Goal: Information Seeking & Learning: Learn about a topic

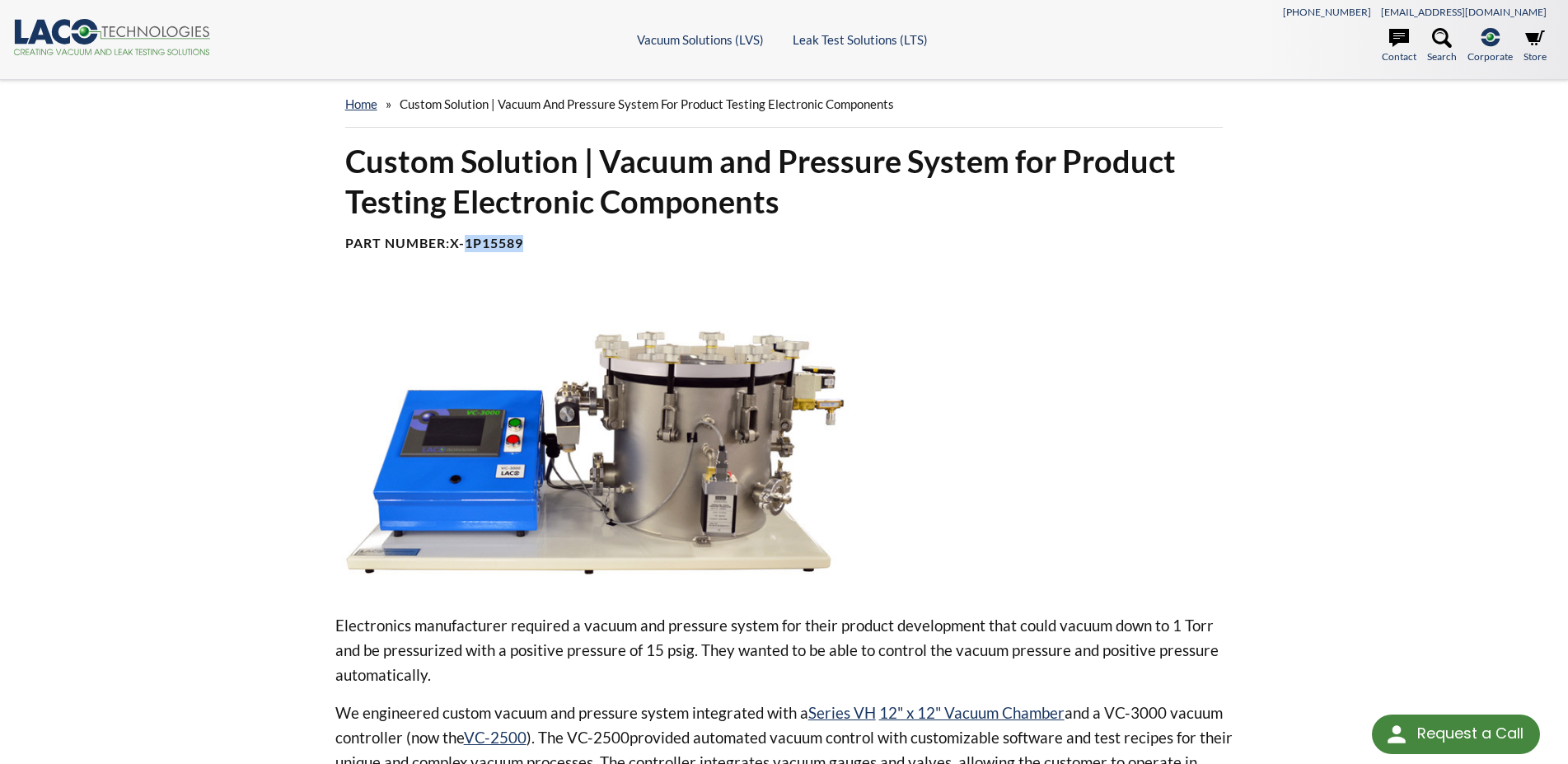
drag, startPoint x: 530, startPoint y: 244, endPoint x: 469, endPoint y: 241, distance: 61.1
click at [469, 241] on h4 "Part Number: X-1P15589" at bounding box center [784, 243] width 878 height 17
copy b "1P15589"
click at [951, 490] on div at bounding box center [1053, 439] width 359 height 295
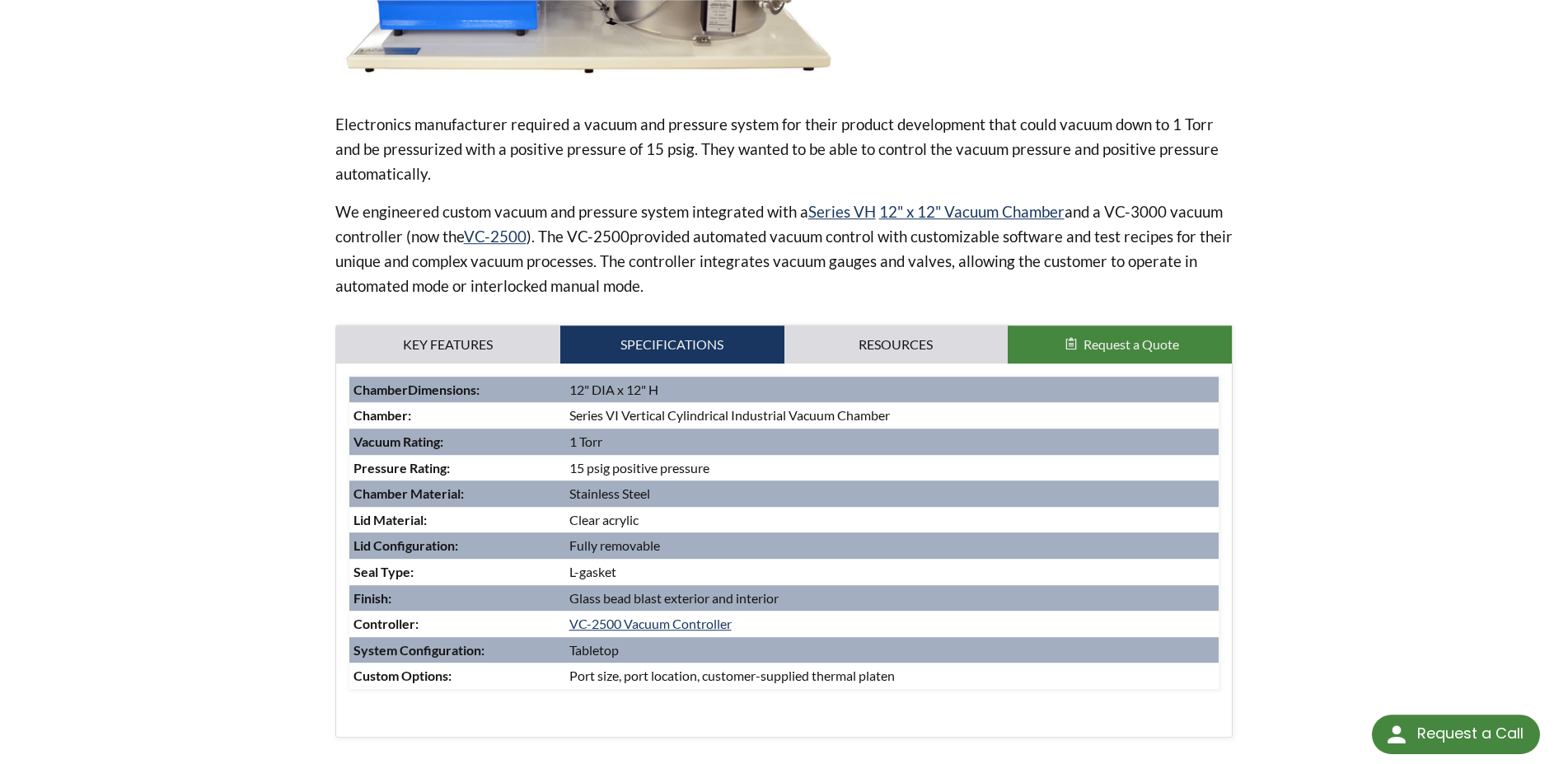
scroll to position [504, 0]
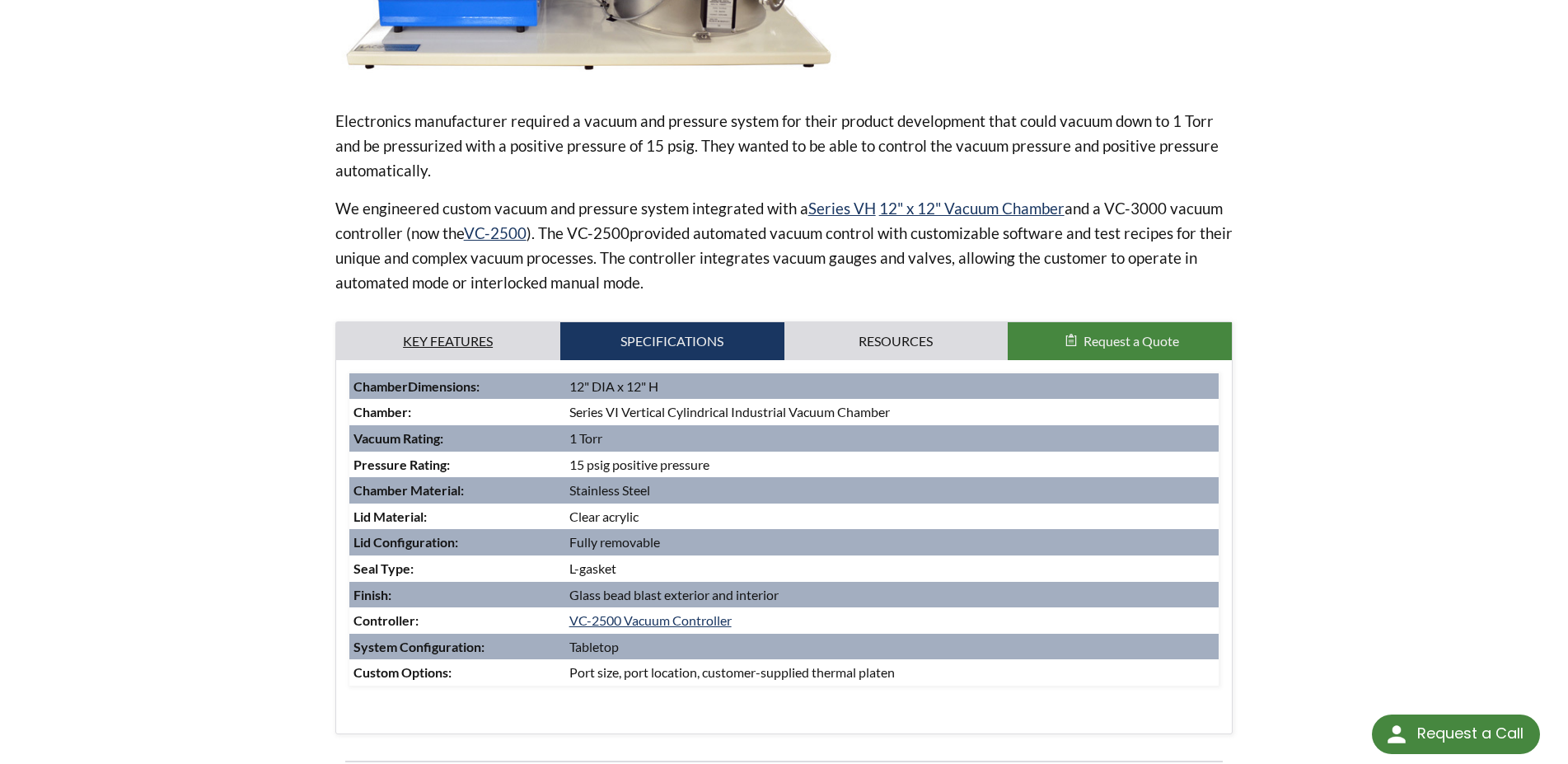
click at [445, 331] on link "Key Features" at bounding box center [448, 341] width 224 height 38
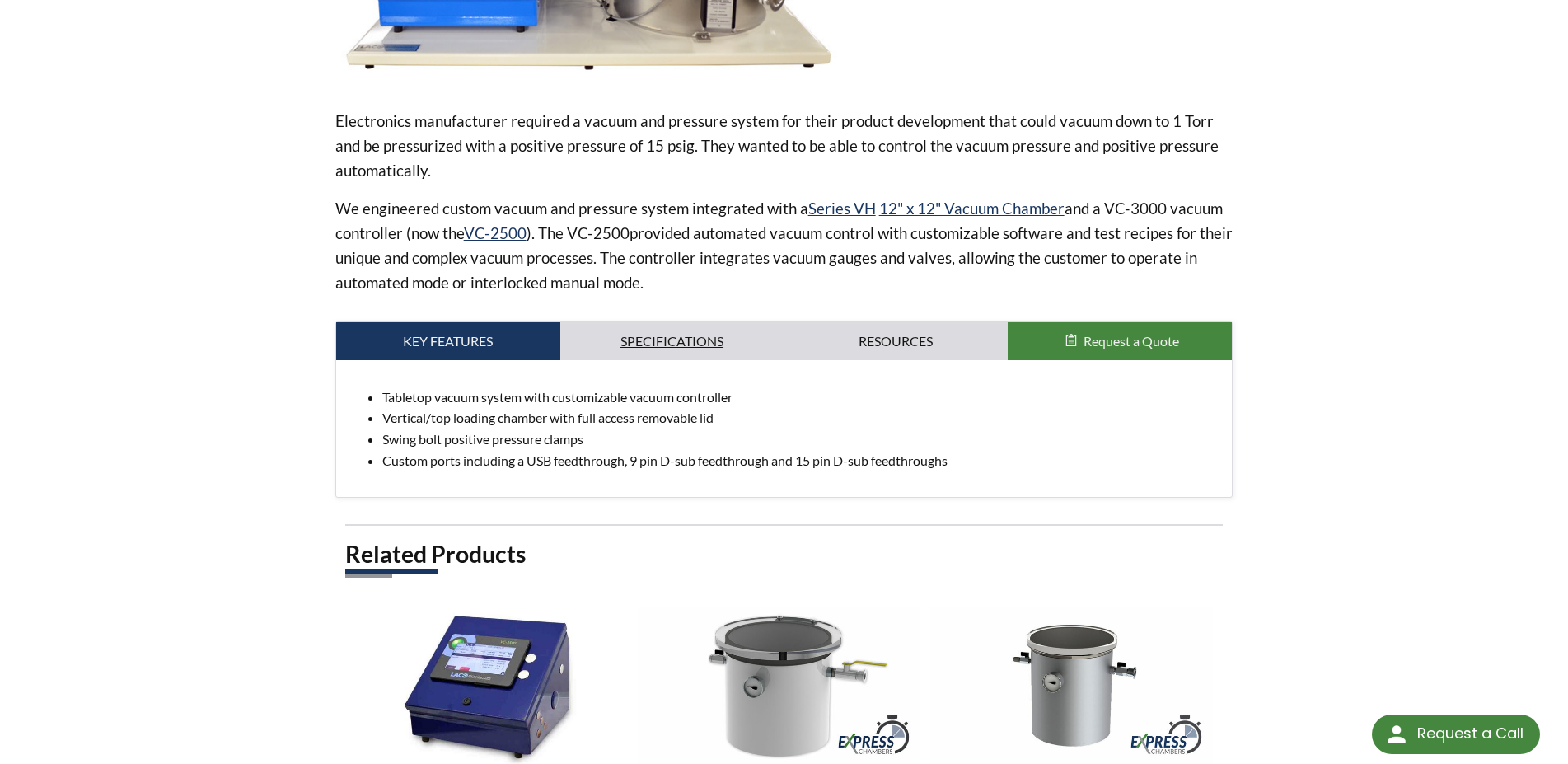
click at [724, 326] on link "Specifications" at bounding box center [672, 341] width 224 height 38
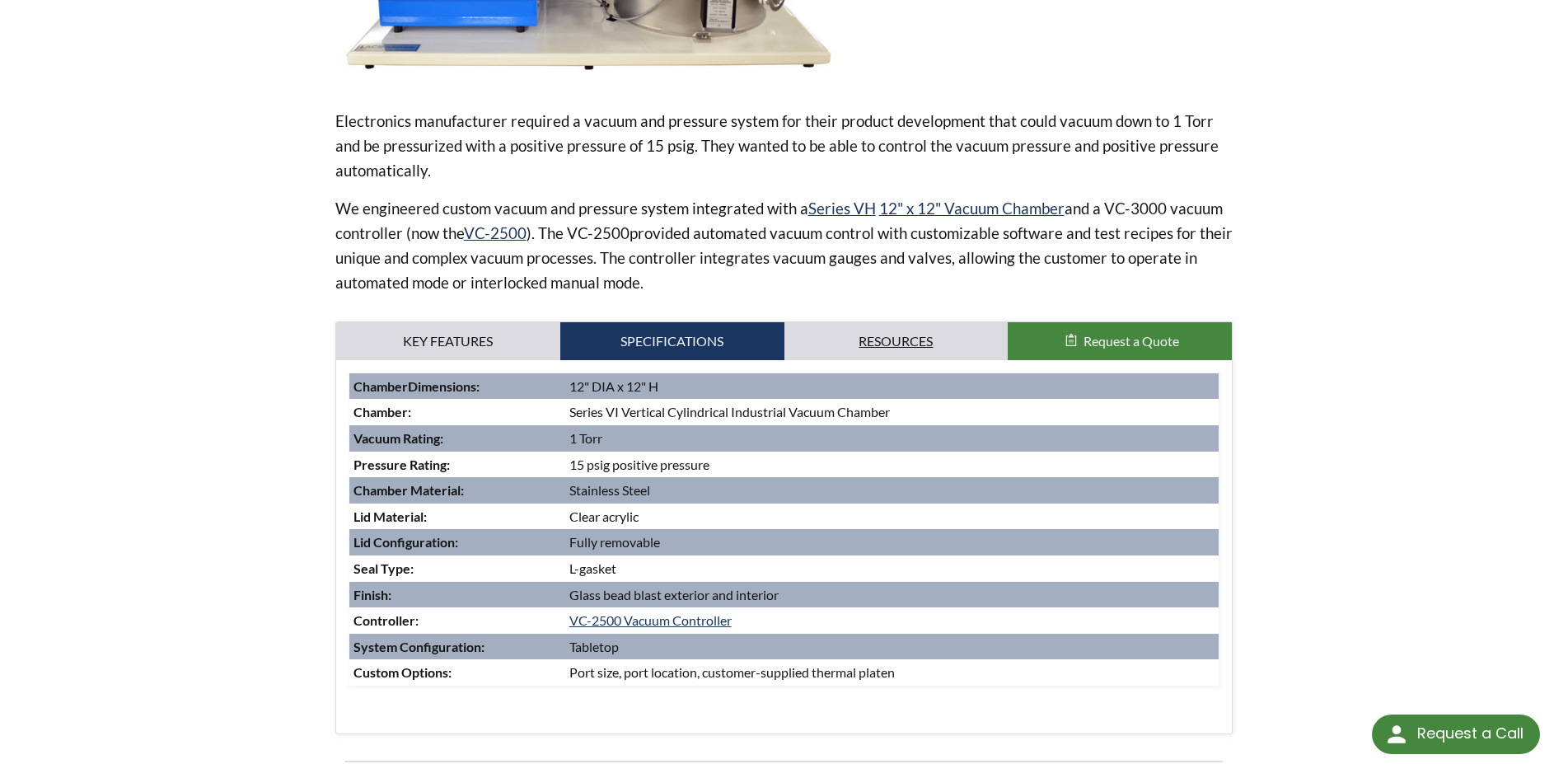
click at [916, 337] on link "Resources" at bounding box center [897, 341] width 224 height 38
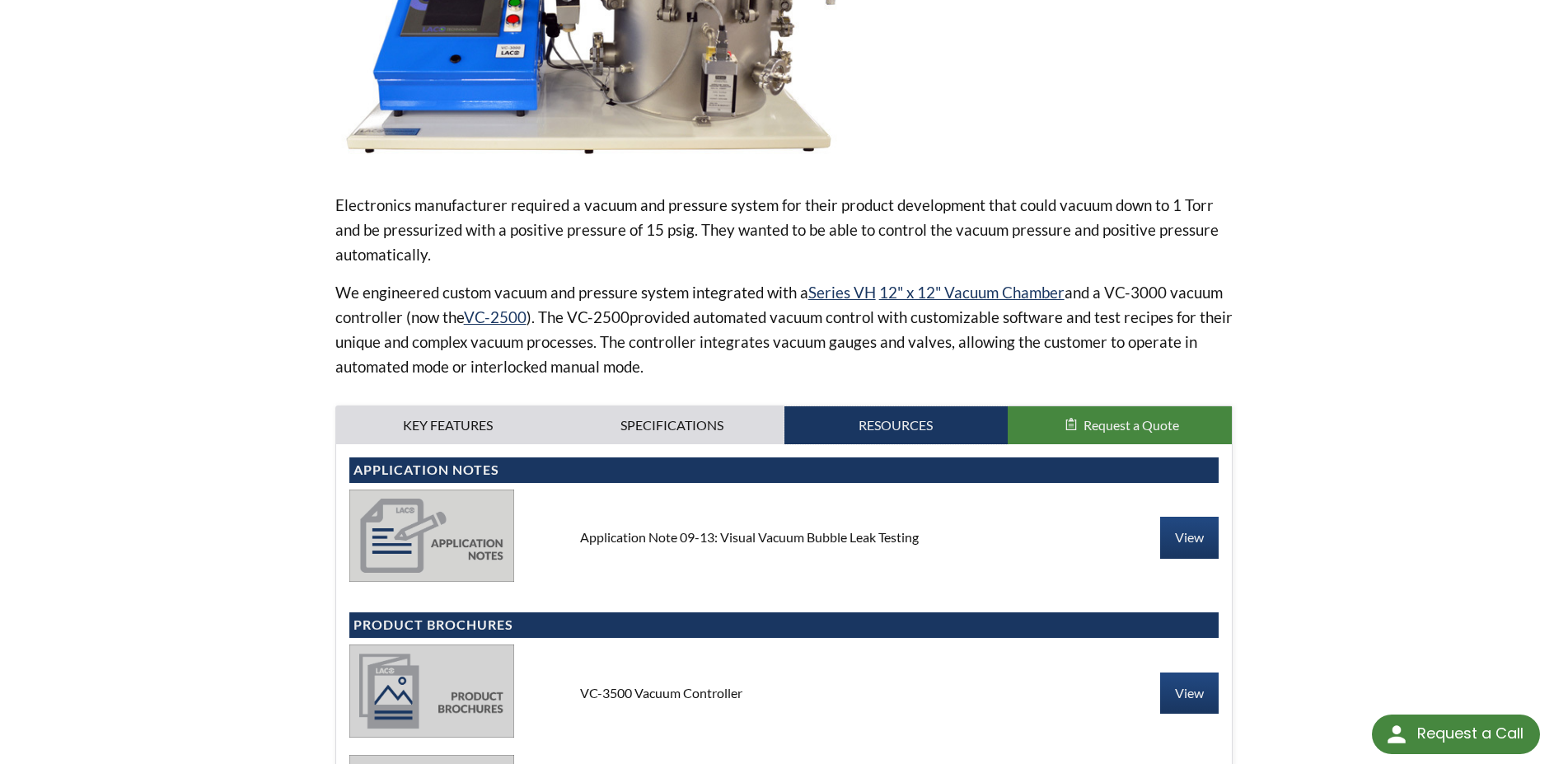
scroll to position [0, 0]
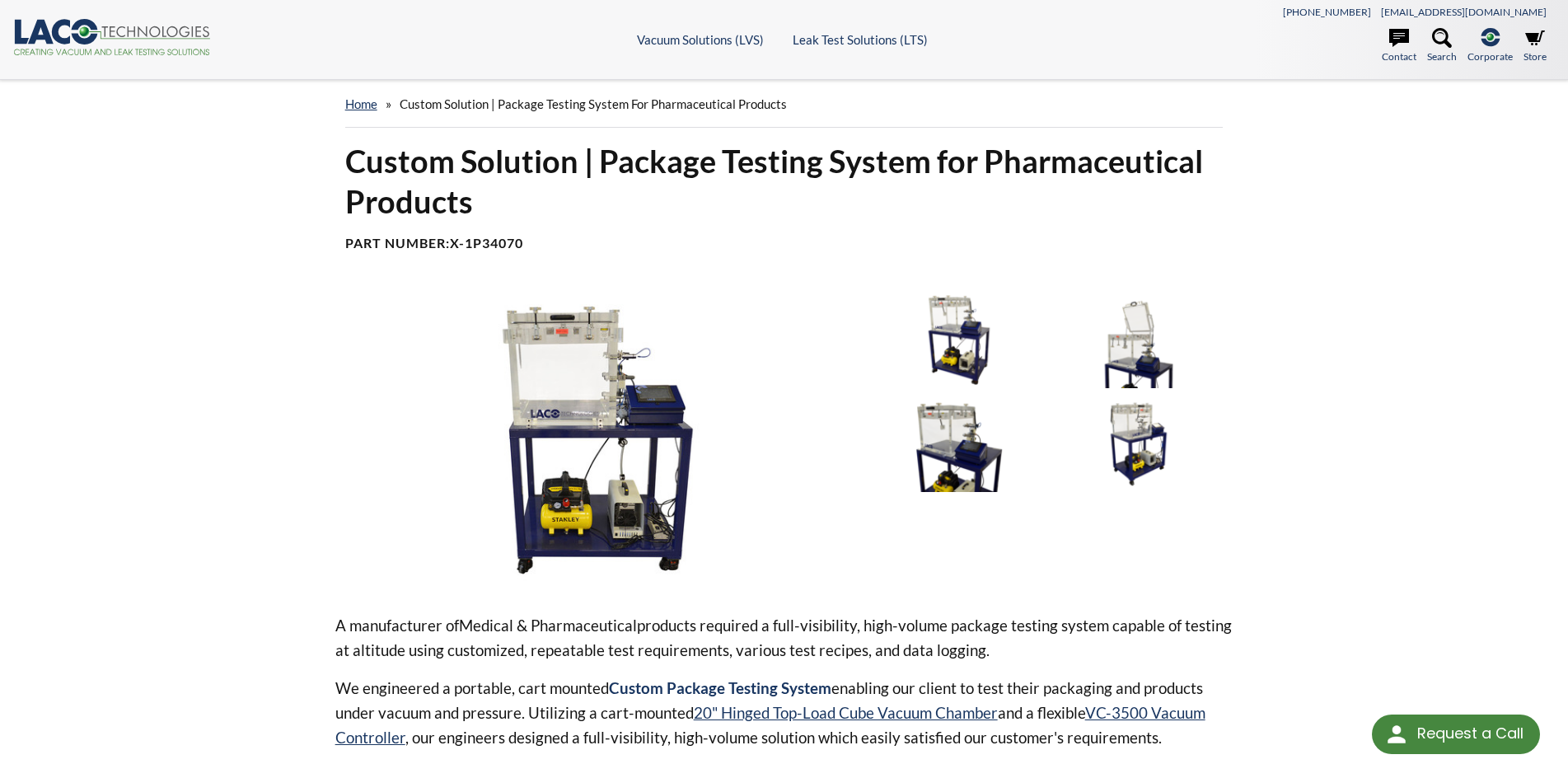
click at [595, 437] on img at bounding box center [598, 439] width 525 height 295
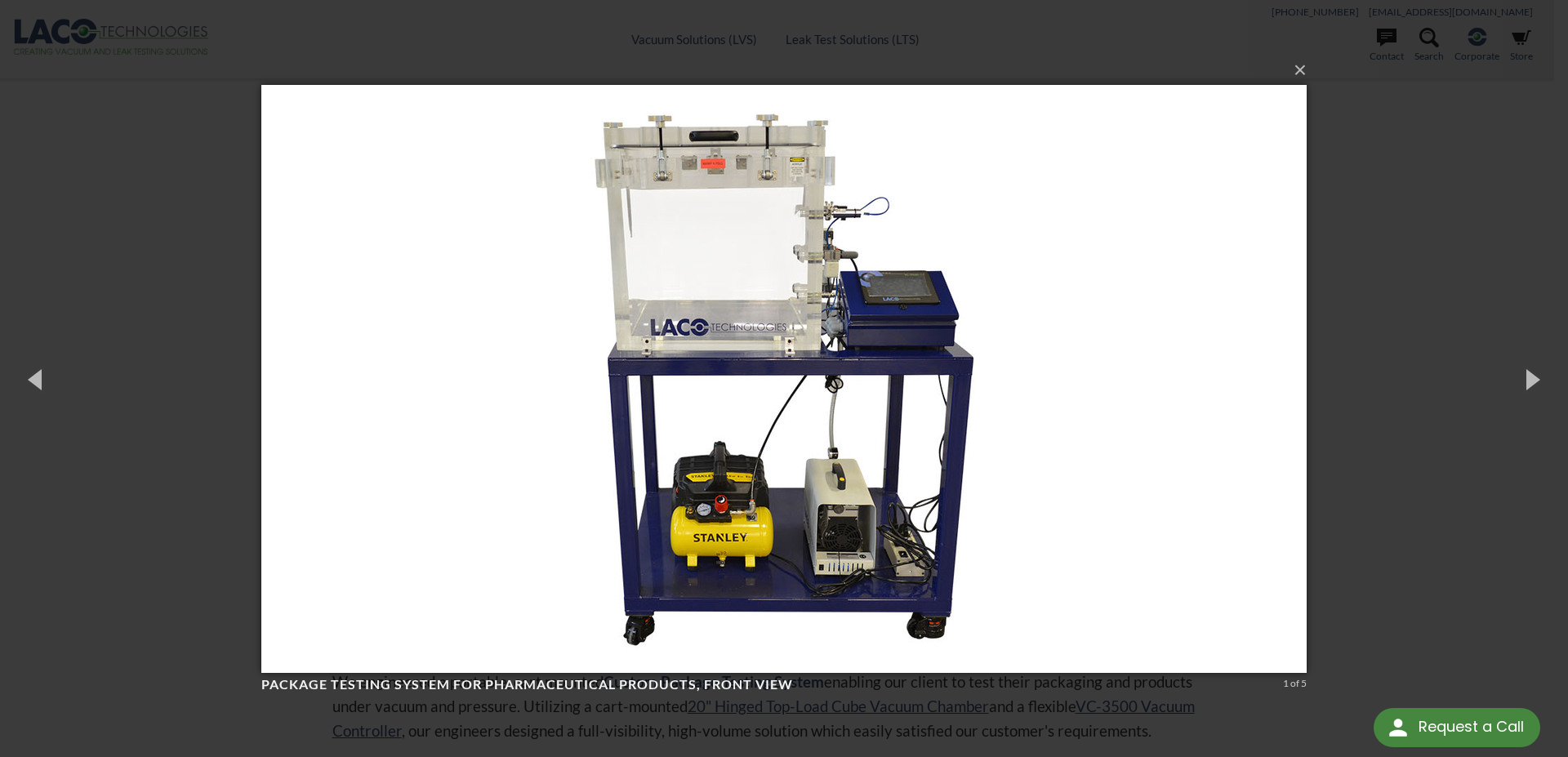
click at [1414, 193] on div "× Package Testing System for Pharmaceutical Products, front view 1 of 5 Loading…" at bounding box center [784, 378] width 1568 height 757
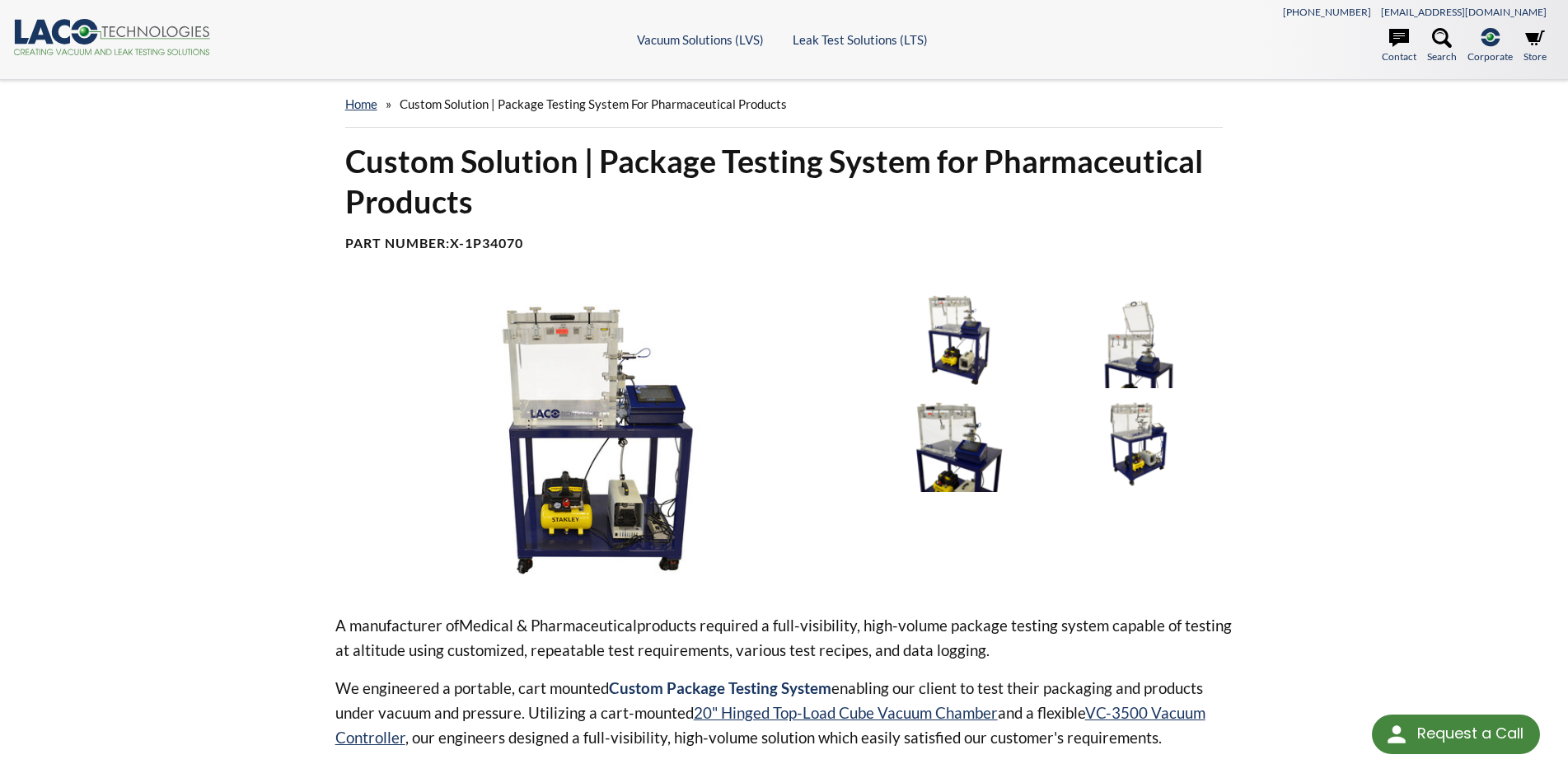
drag, startPoint x: 540, startPoint y: 245, endPoint x: 471, endPoint y: 242, distance: 69.1
click at [471, 242] on h4 "Part Number: X-1P34070" at bounding box center [784, 243] width 878 height 17
copy b "1P34070"
click at [606, 331] on img at bounding box center [598, 439] width 525 height 295
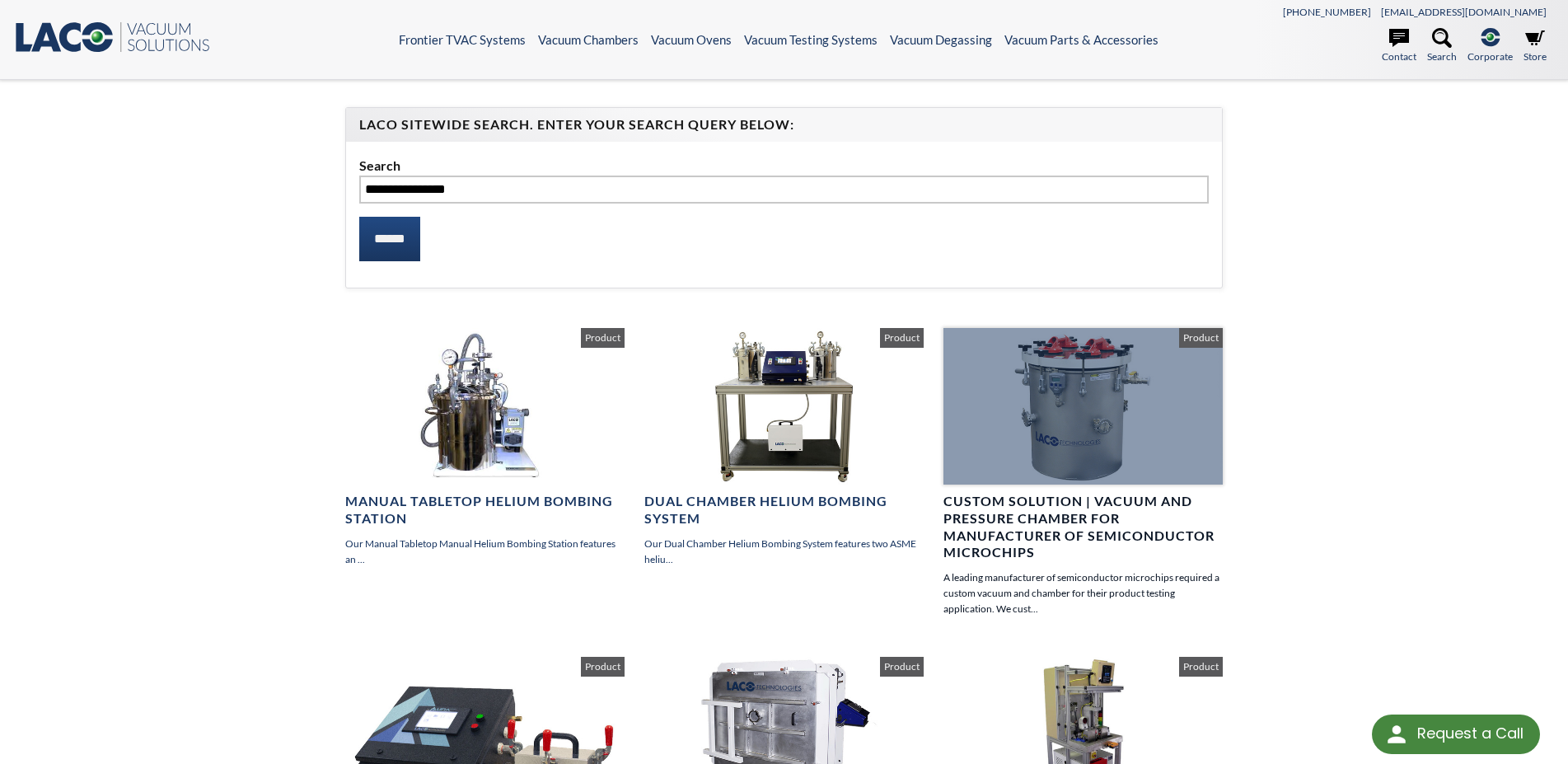
click at [1099, 421] on div at bounding box center [1083, 406] width 279 height 156
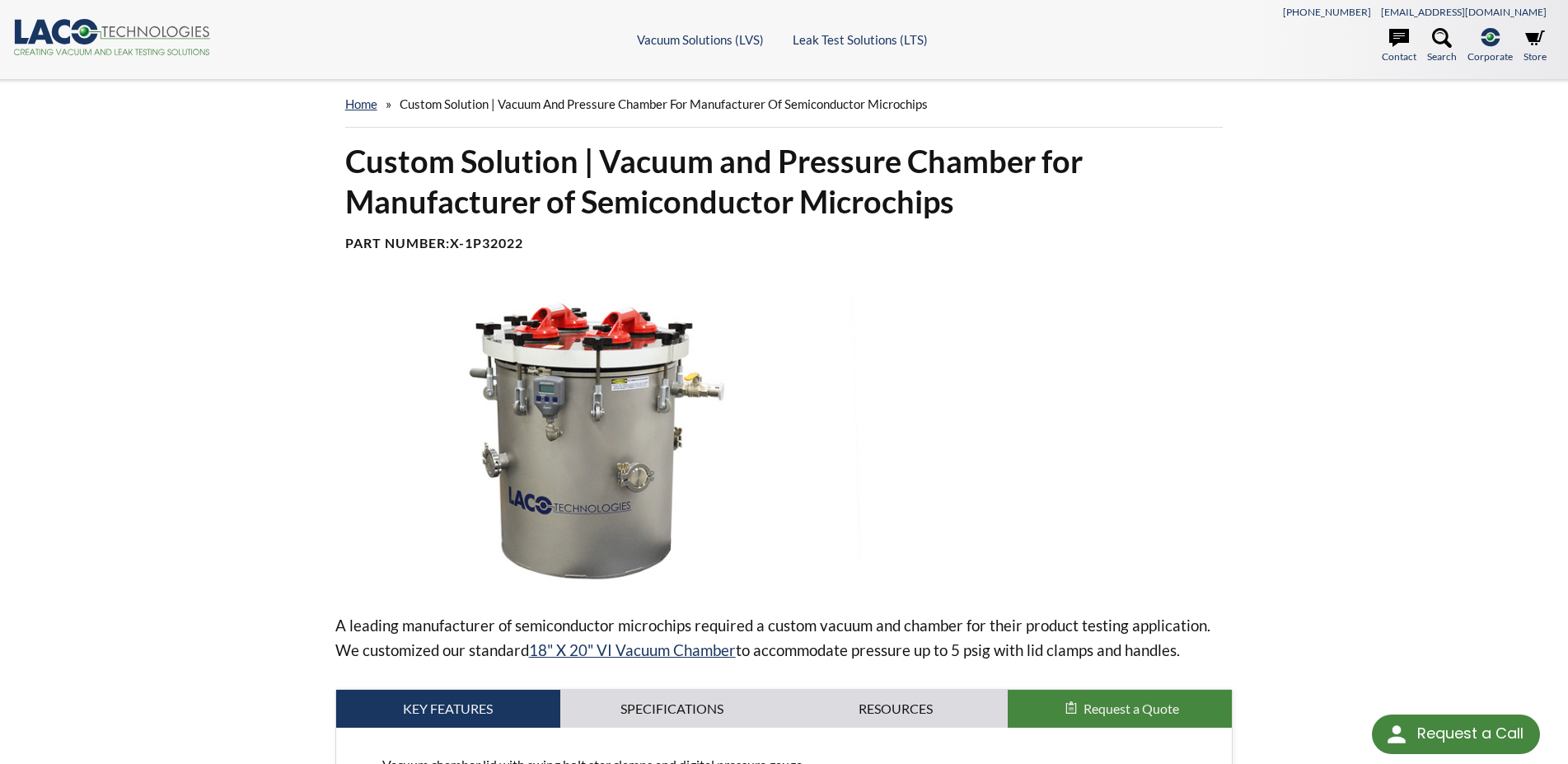
click at [613, 443] on img at bounding box center [598, 439] width 525 height 295
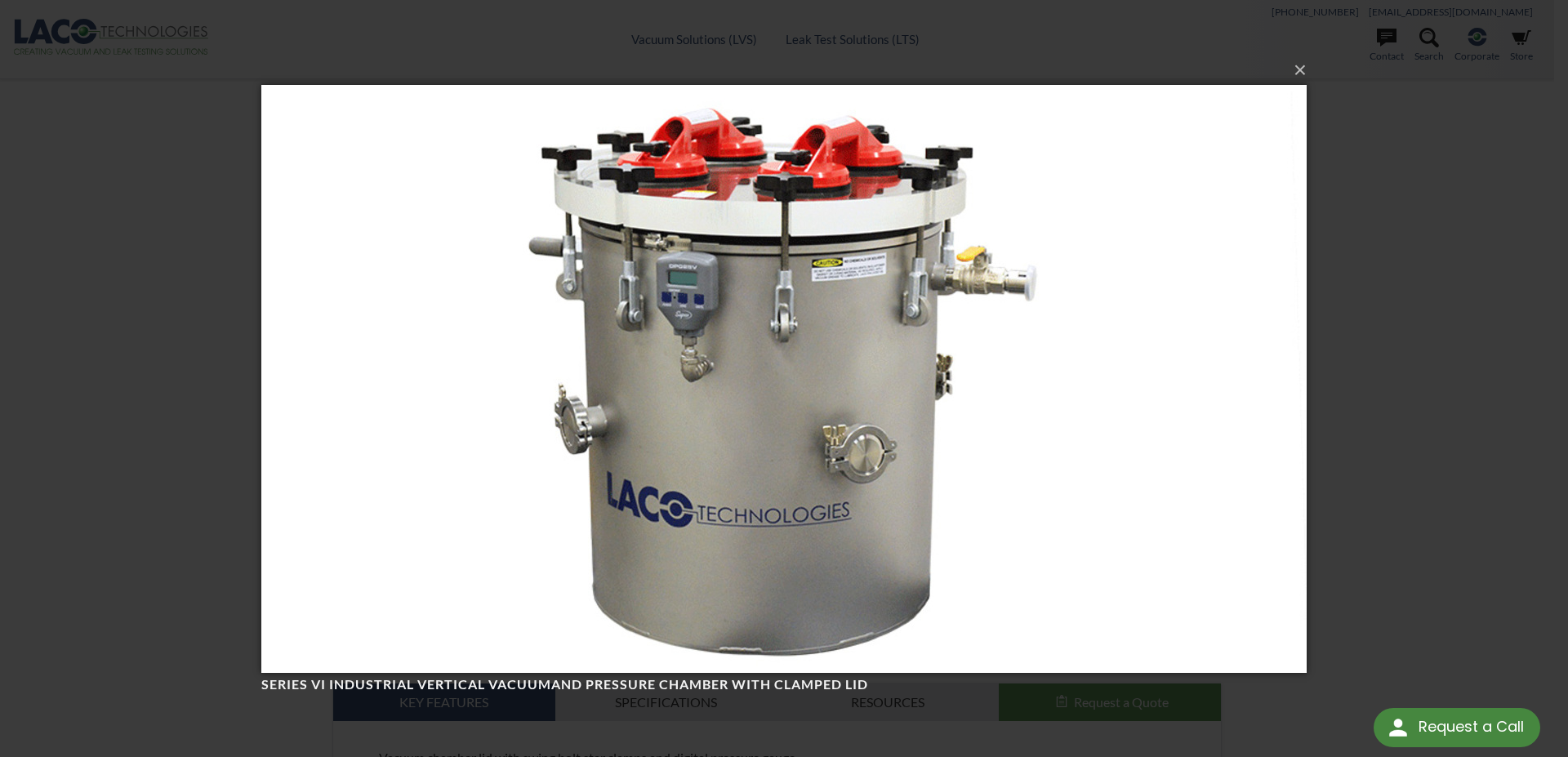
click at [1370, 298] on div "× Series VI Industrial vertical vacuumand pressure chamber with clamped lid Loa…" at bounding box center [784, 378] width 1568 height 757
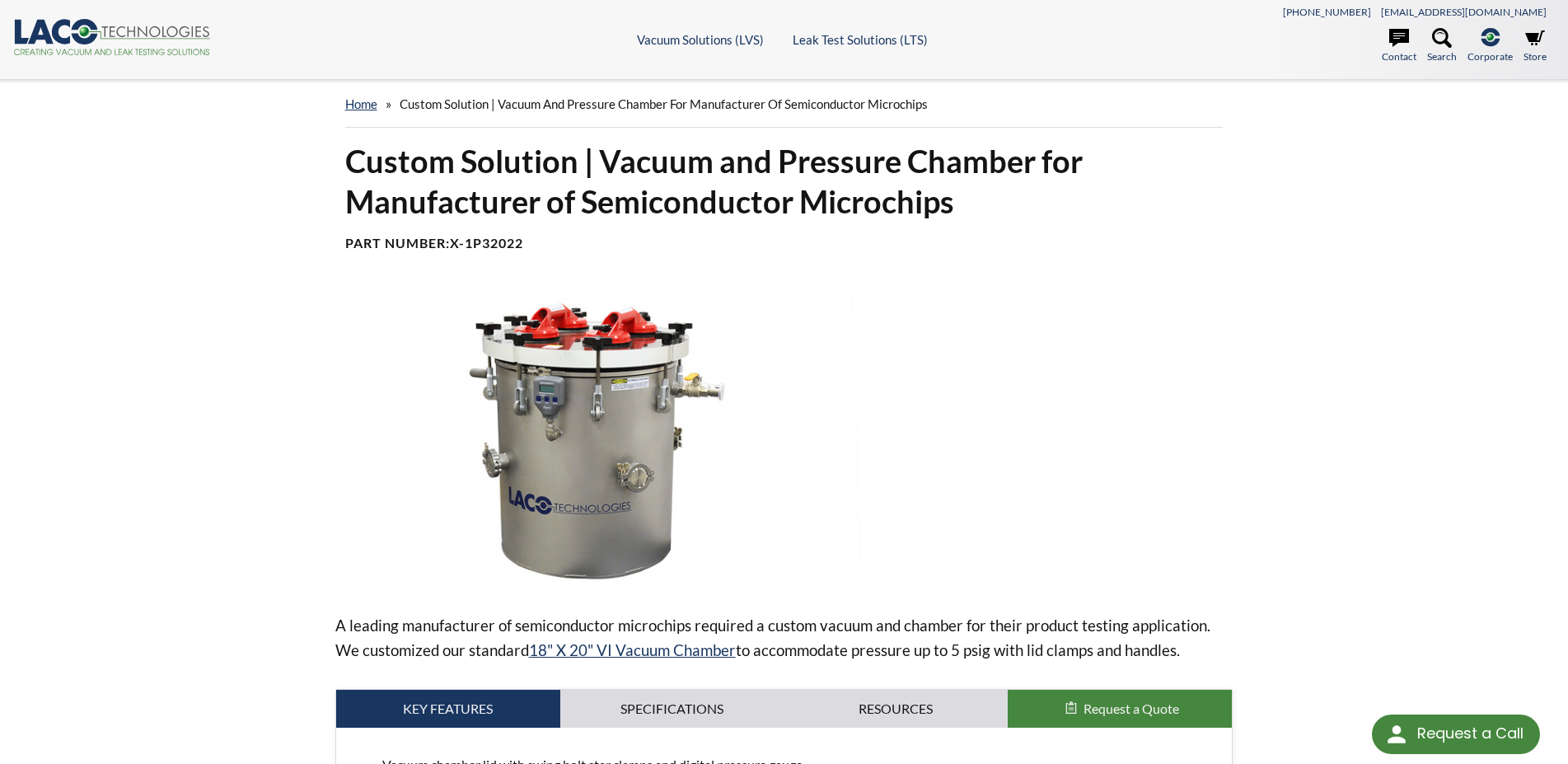
click at [566, 466] on img at bounding box center [598, 439] width 525 height 295
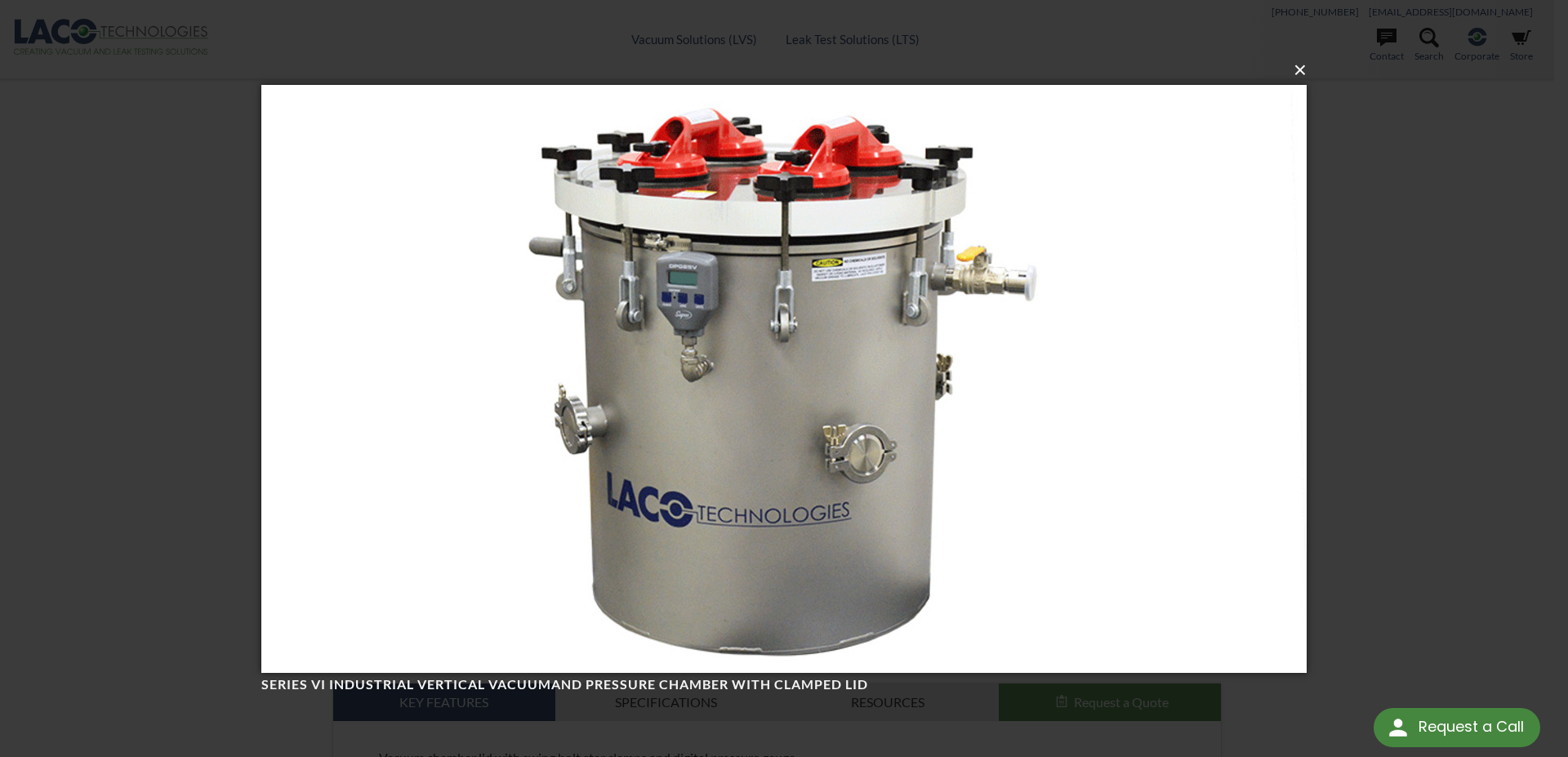
click at [1295, 76] on button "×" at bounding box center [788, 69] width 1045 height 35
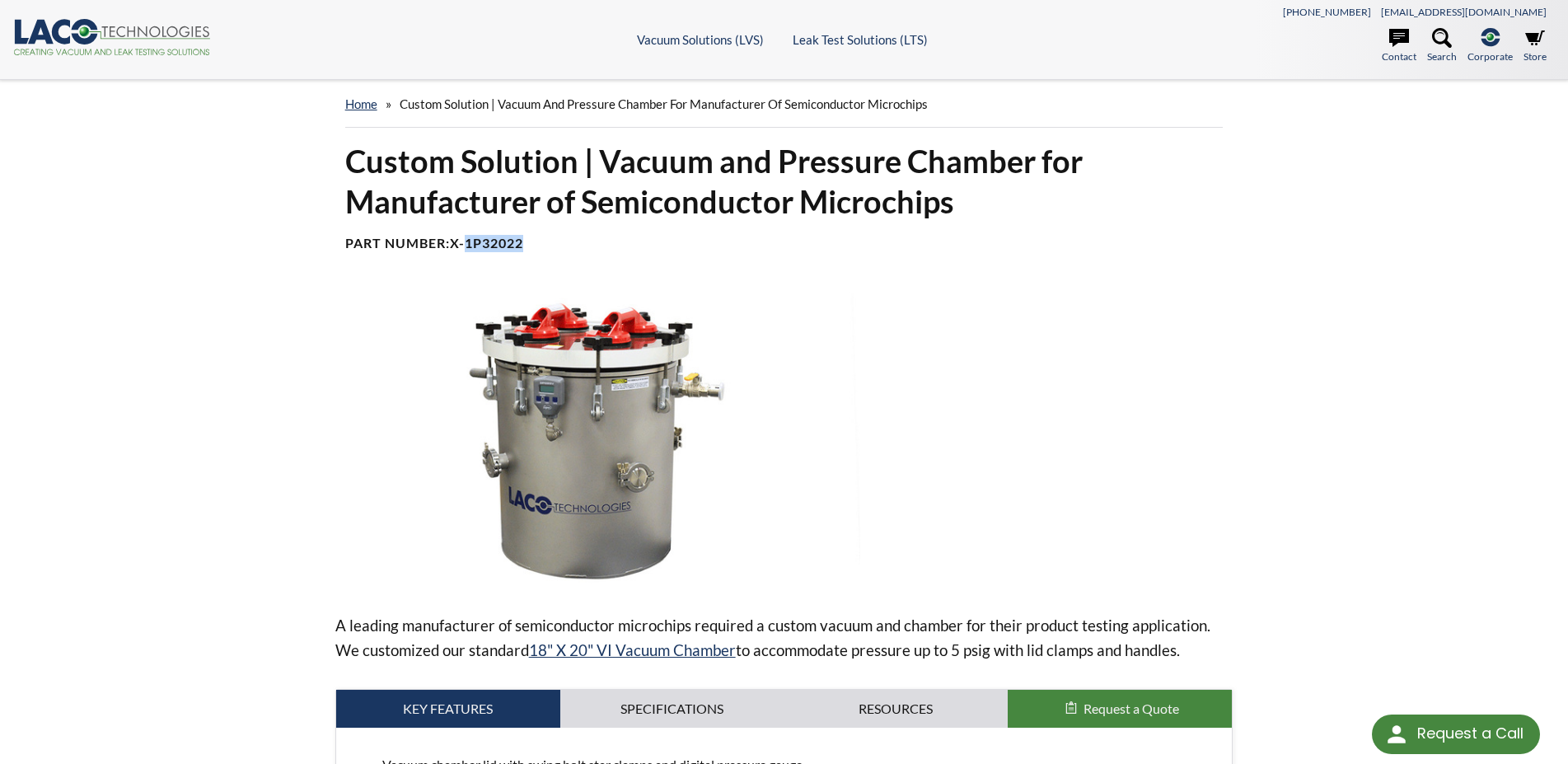
drag, startPoint x: 529, startPoint y: 243, endPoint x: 470, endPoint y: 243, distance: 59.0
click at [470, 243] on h4 "Part Number: X-1P32022" at bounding box center [784, 243] width 878 height 17
copy b "1P32022"
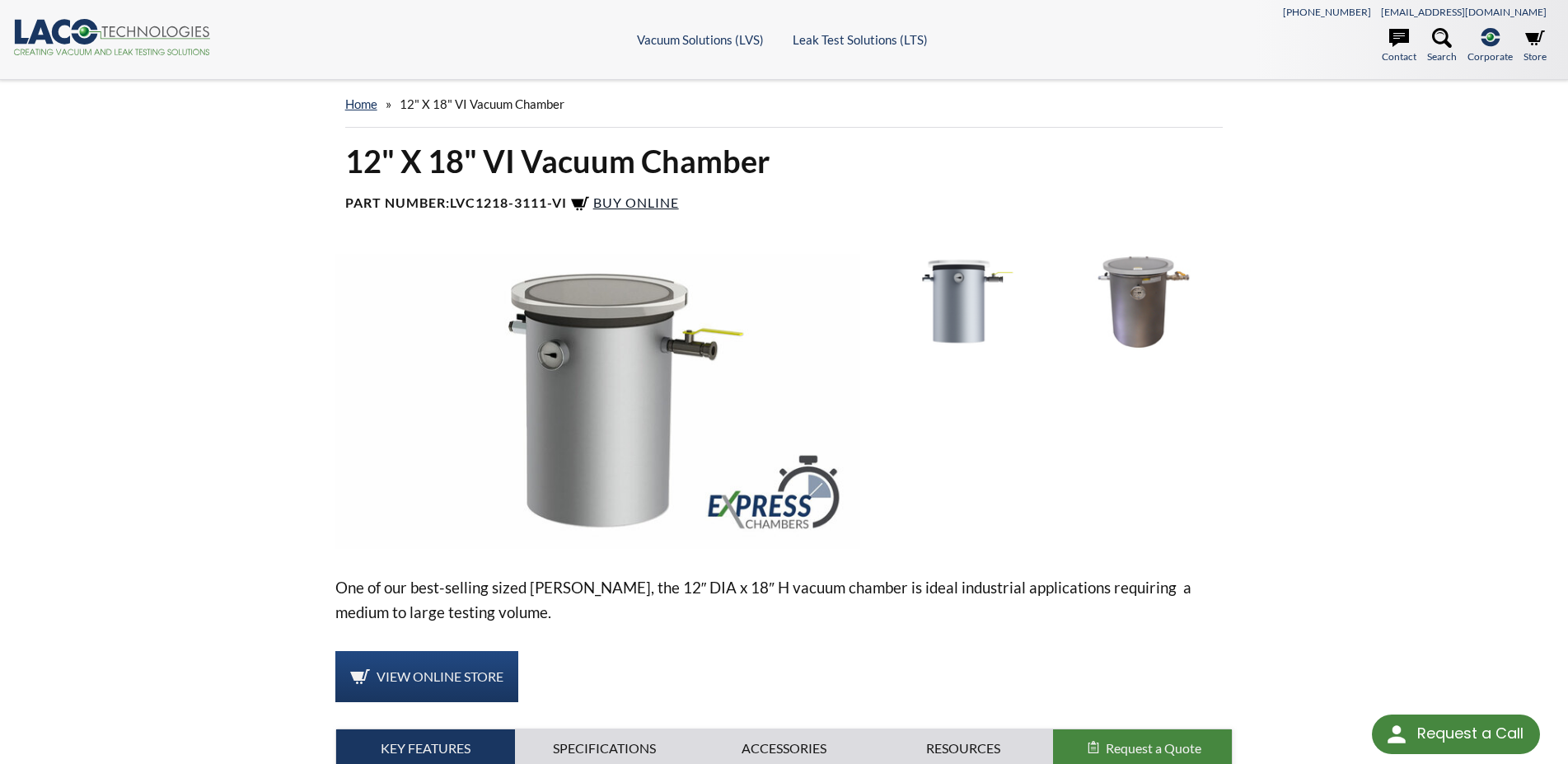
click at [655, 199] on span "Buy Online" at bounding box center [636, 202] width 85 height 16
